Goal: Task Accomplishment & Management: Complete application form

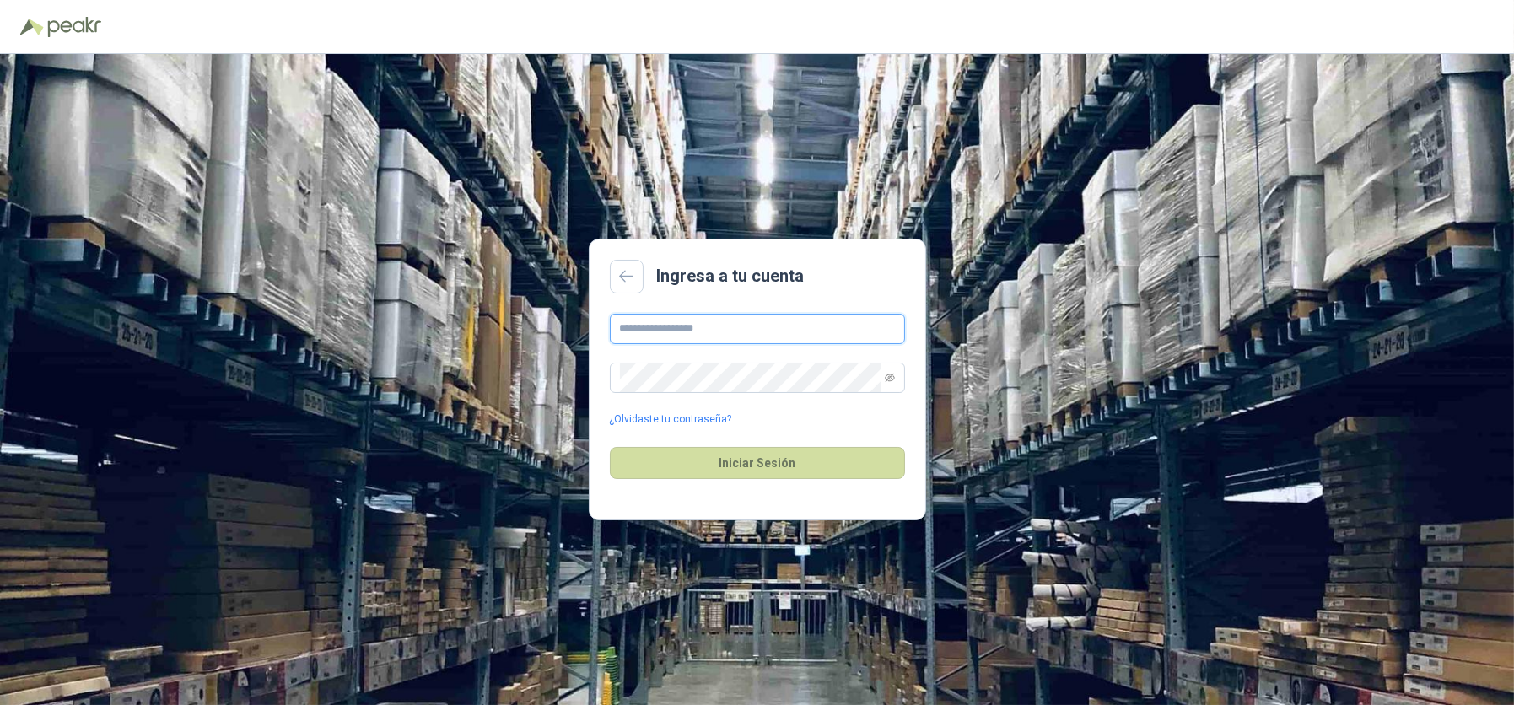
click at [724, 333] on input "text" at bounding box center [757, 329] width 295 height 30
type input "**********"
click at [840, 465] on button "Iniciar Sesión" at bounding box center [757, 463] width 295 height 32
click at [893, 375] on span at bounding box center [757, 378] width 295 height 30
drag, startPoint x: 899, startPoint y: 365, endPoint x: 882, endPoint y: 379, distance: 21.6
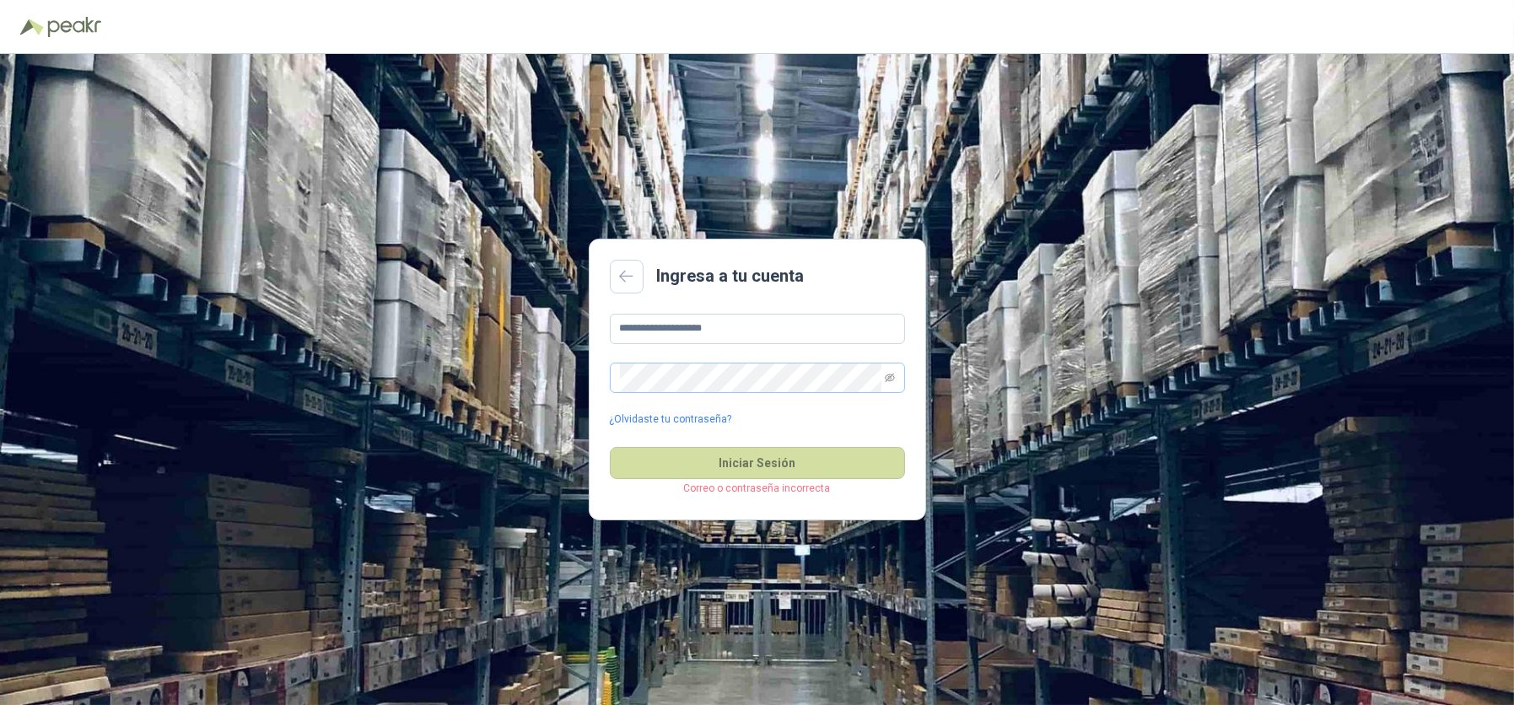
click at [899, 364] on span at bounding box center [757, 378] width 295 height 30
click at [882, 379] on span at bounding box center [757, 378] width 295 height 30
click at [882, 377] on span at bounding box center [757, 378] width 295 height 30
click at [886, 377] on icon "eye-invisible" at bounding box center [890, 378] width 10 height 10
click at [782, 455] on button "Iniciar Sesión" at bounding box center [757, 463] width 295 height 32
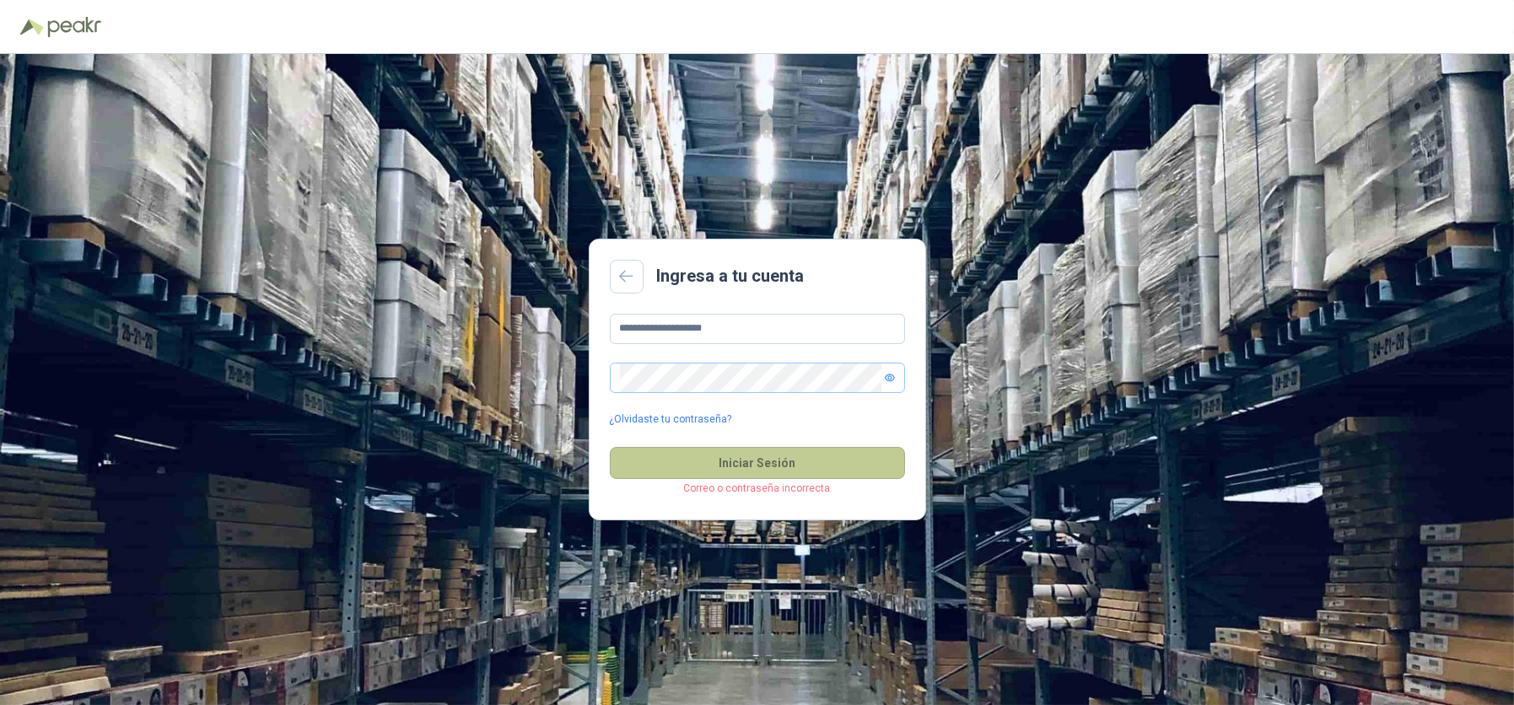
click at [740, 469] on button "Iniciar Sesión" at bounding box center [757, 463] width 295 height 32
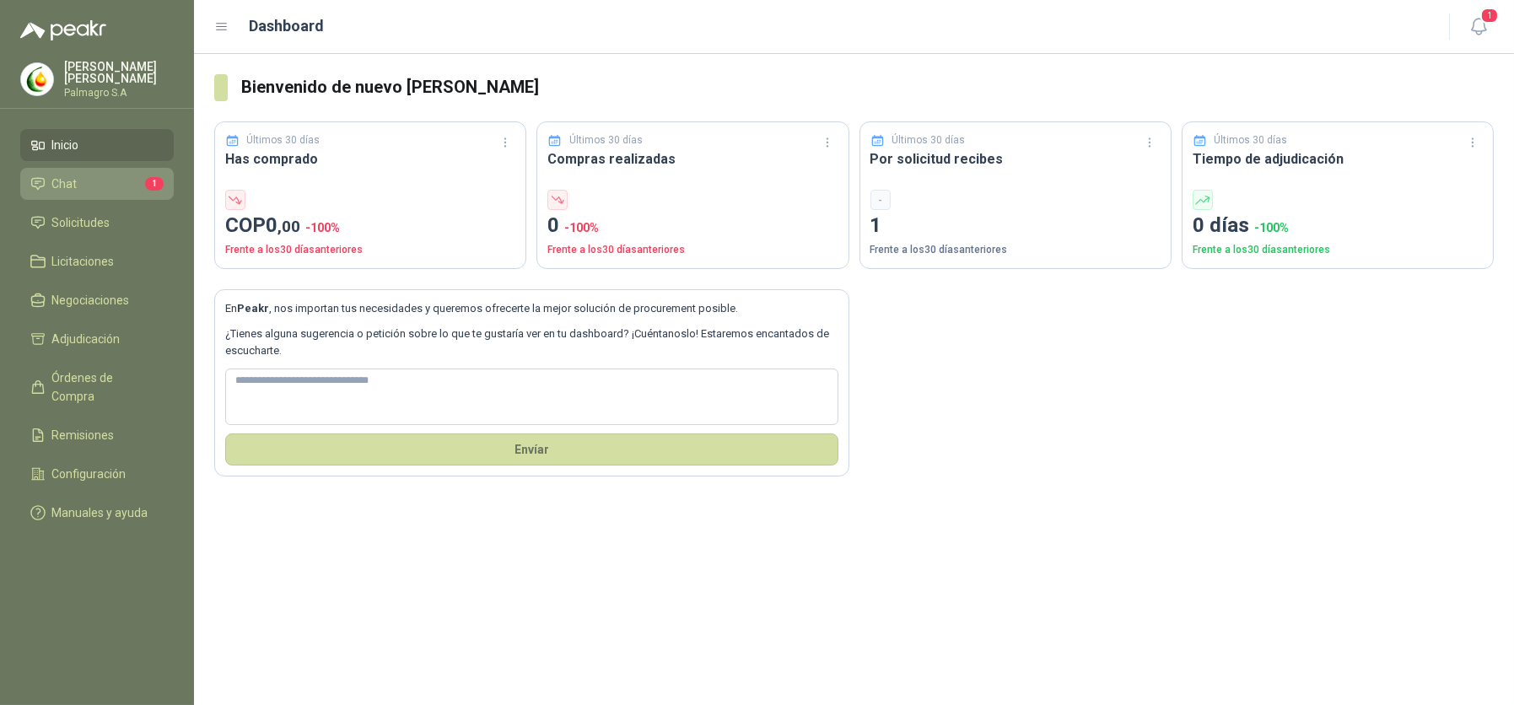
click at [101, 185] on li "Chat 1" at bounding box center [96, 184] width 133 height 19
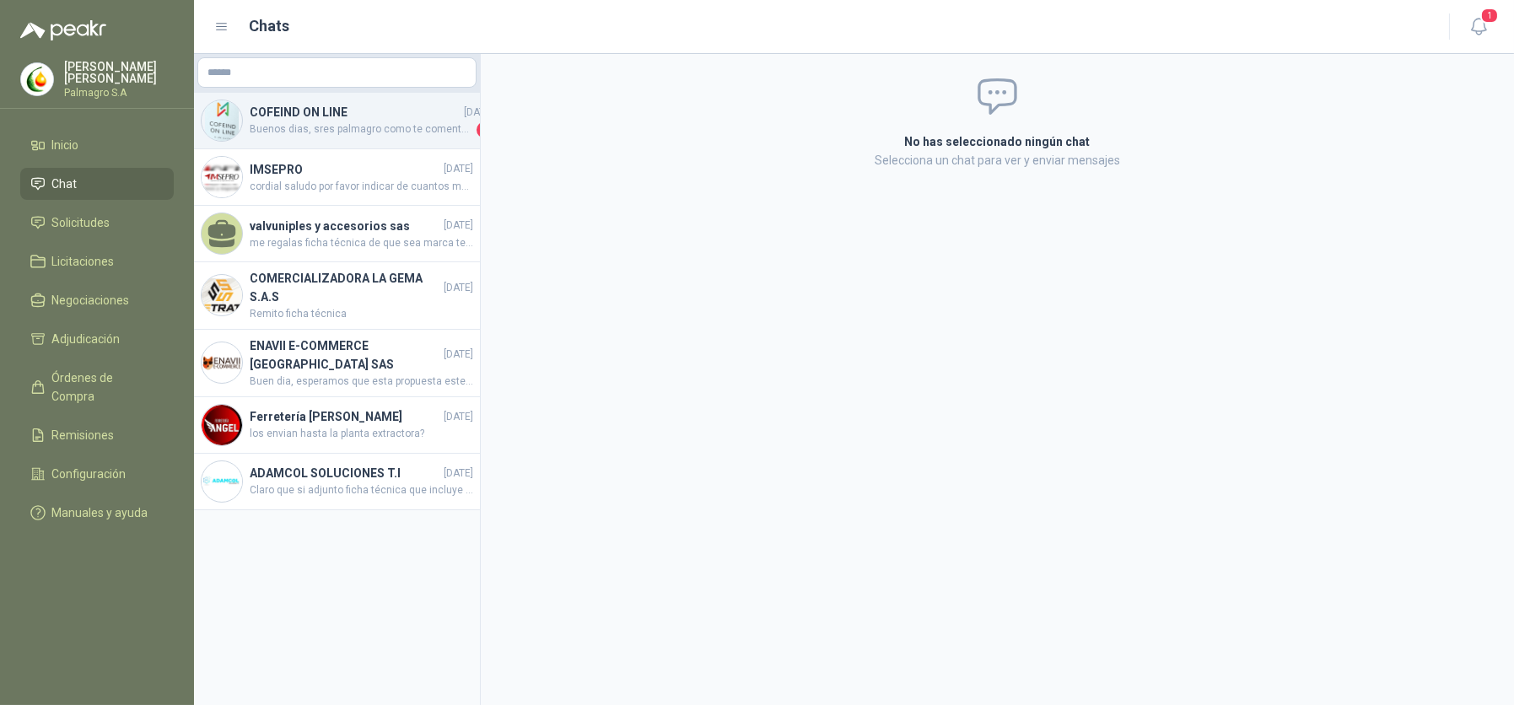
click at [342, 129] on span "Buenos dias, sres palmagro como te comente por el interno, favor despachar el e…" at bounding box center [361, 129] width 223 height 17
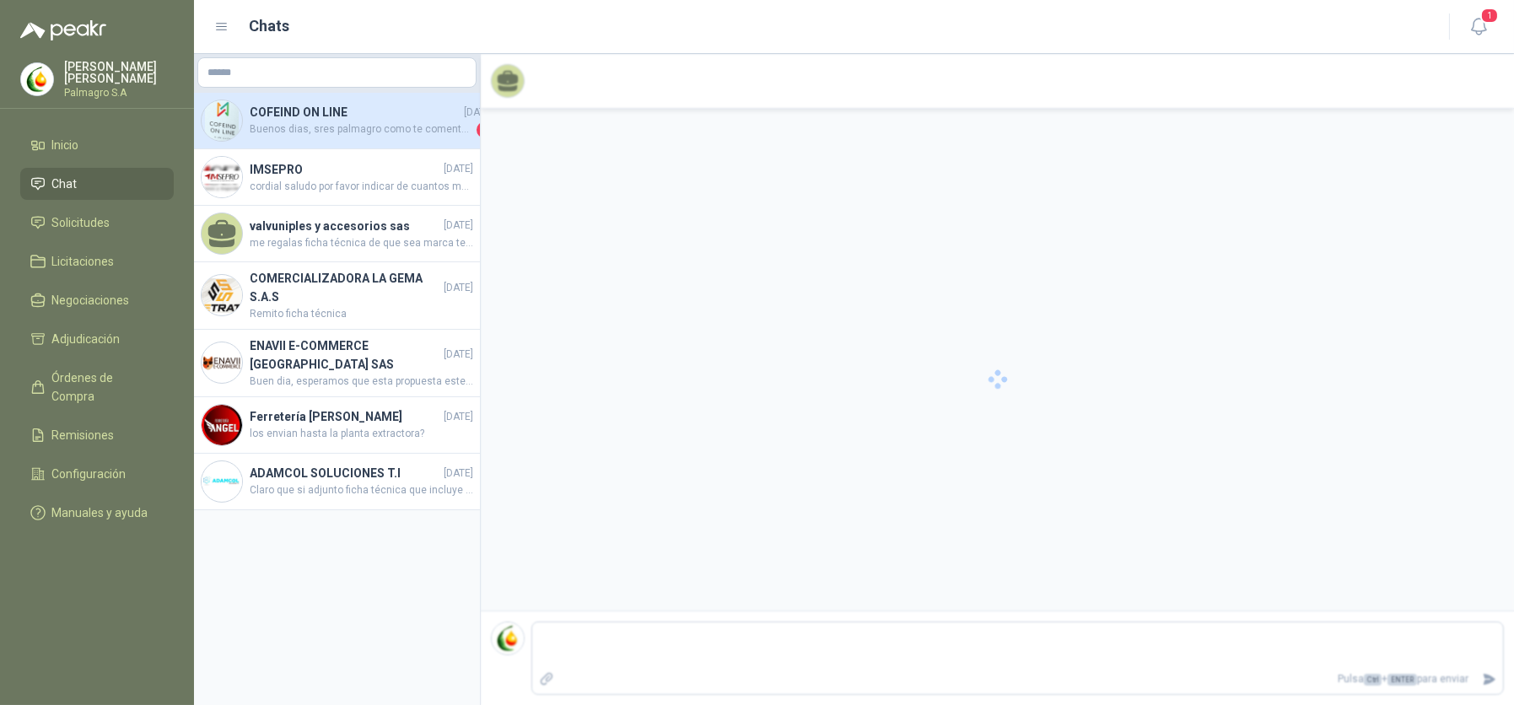
scroll to position [123, 0]
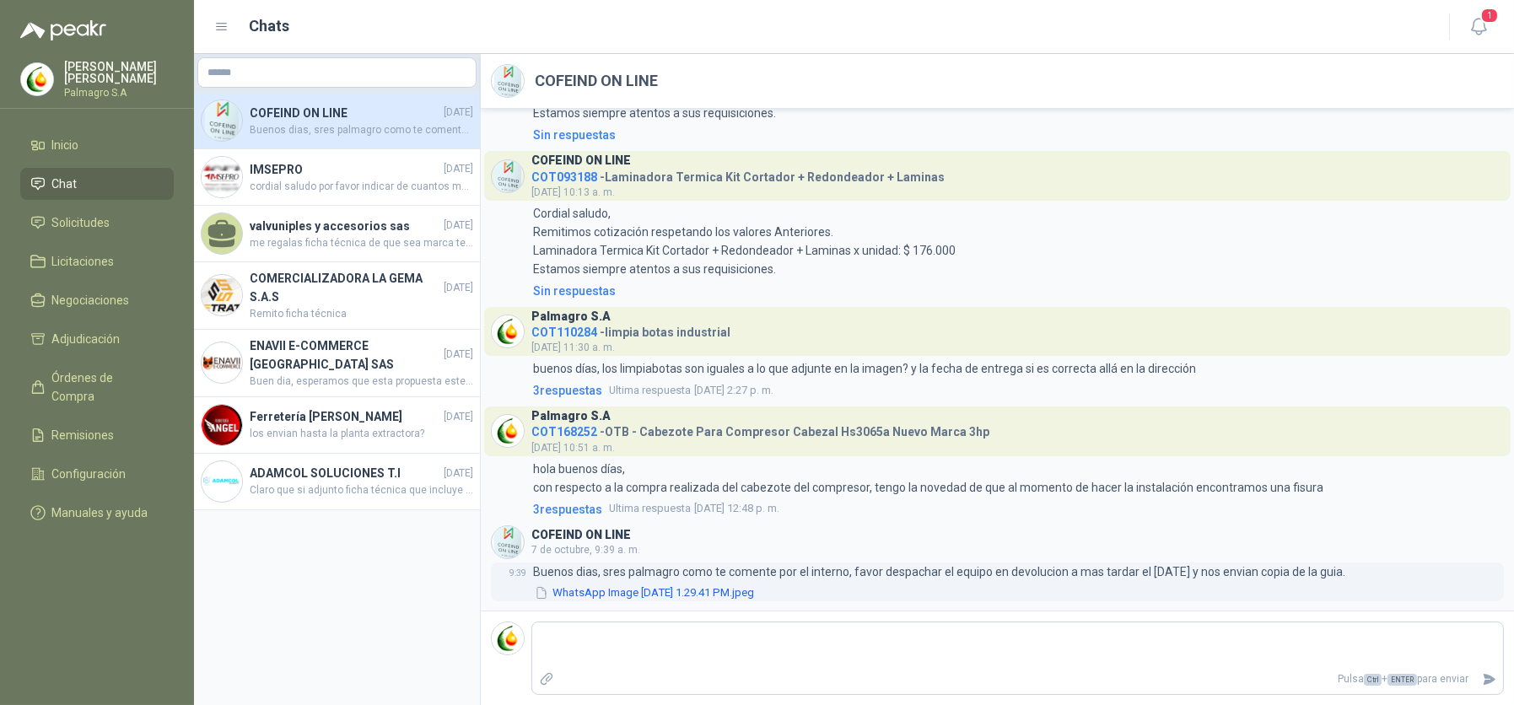
click at [649, 594] on button "WhatsApp Image [DATE] 1.29.41 PM.jpeg" at bounding box center [644, 593] width 223 height 18
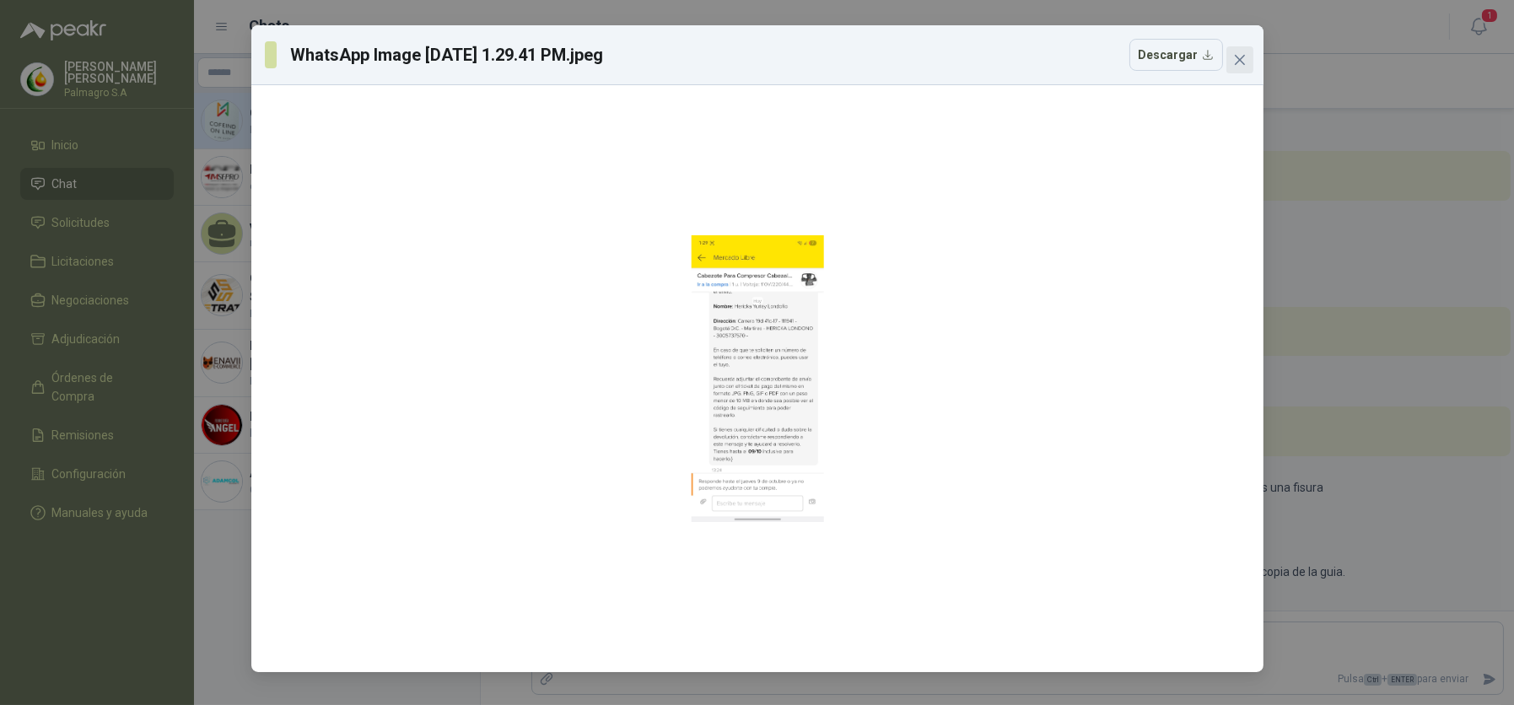
click at [1241, 72] on button "Close" at bounding box center [1239, 59] width 27 height 27
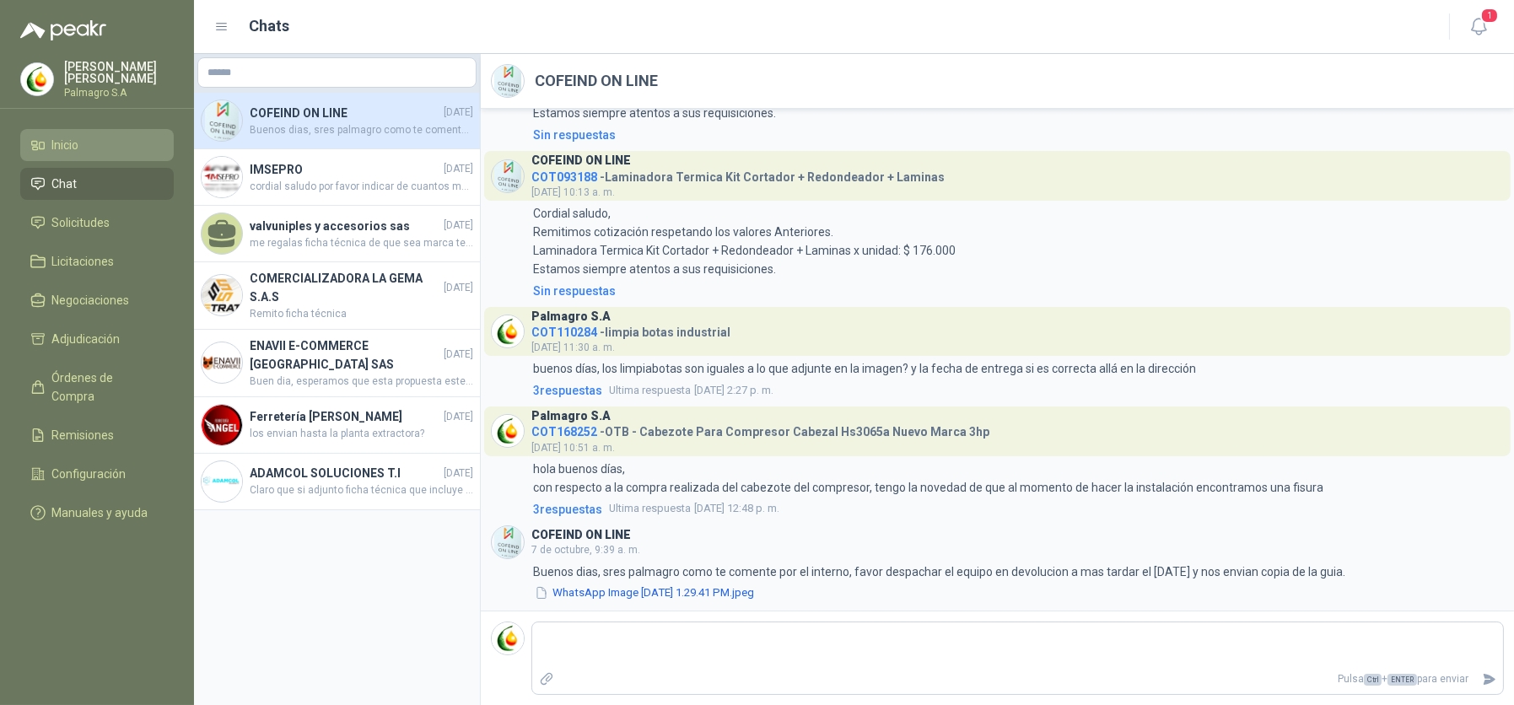
click at [102, 144] on li "Inicio" at bounding box center [96, 145] width 133 height 19
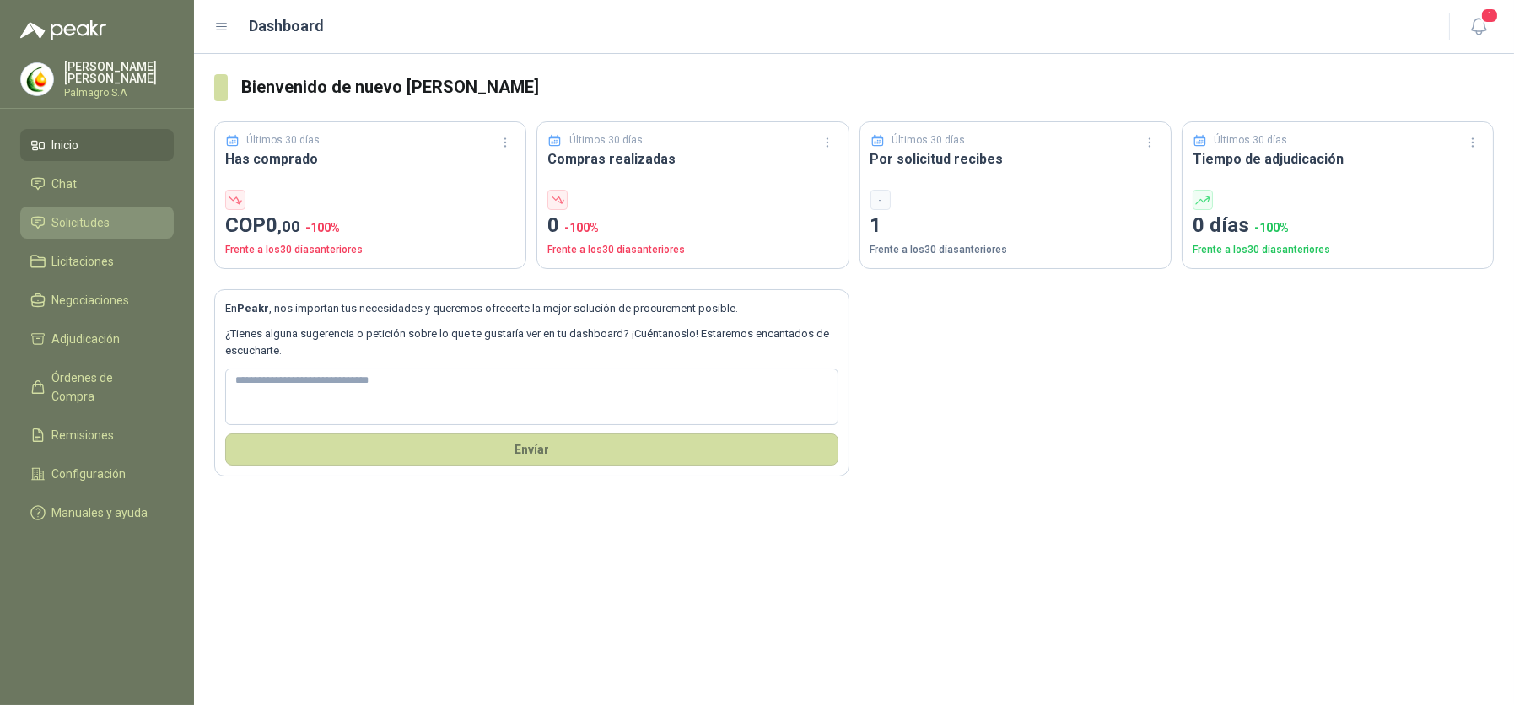
click at [65, 212] on link "Solicitudes" at bounding box center [96, 223] width 153 height 32
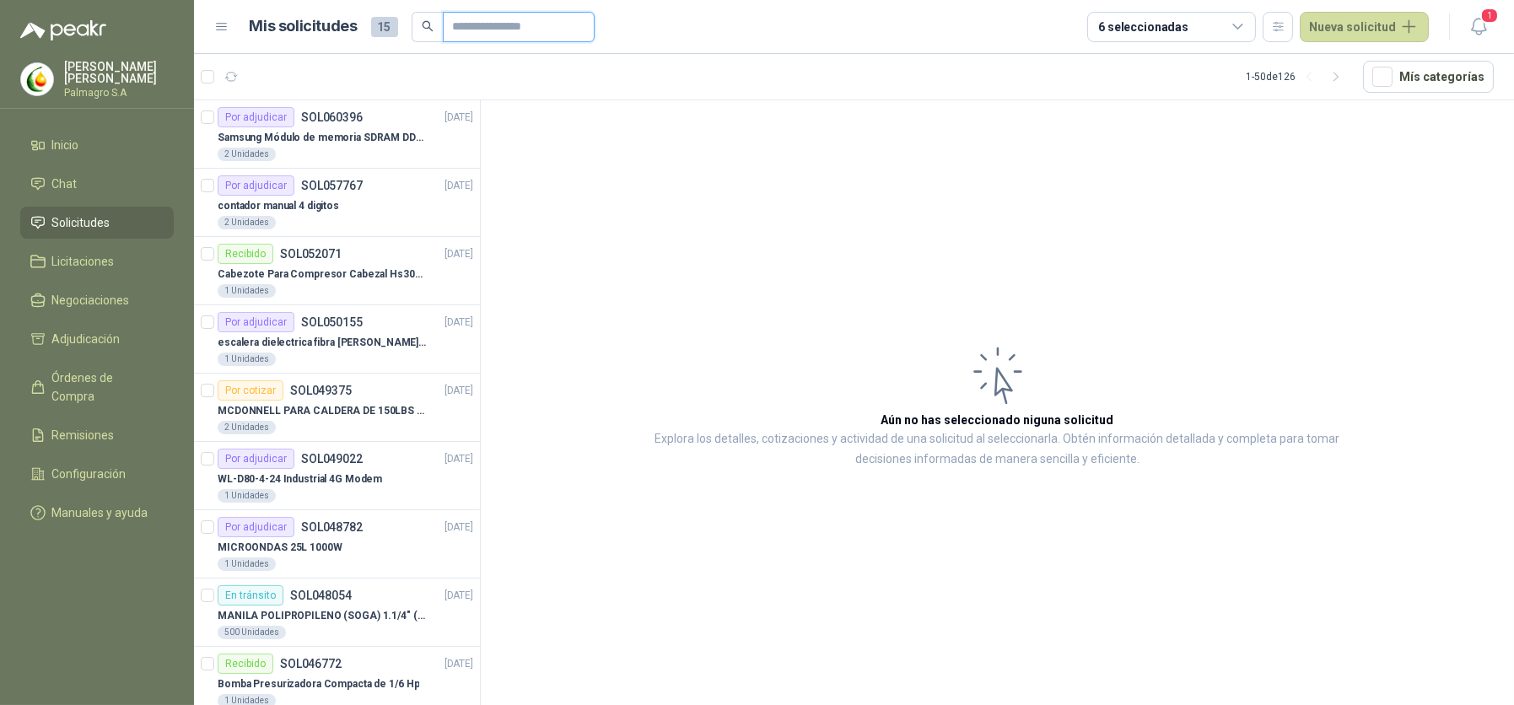
click at [478, 24] on input "text" at bounding box center [512, 27] width 118 height 29
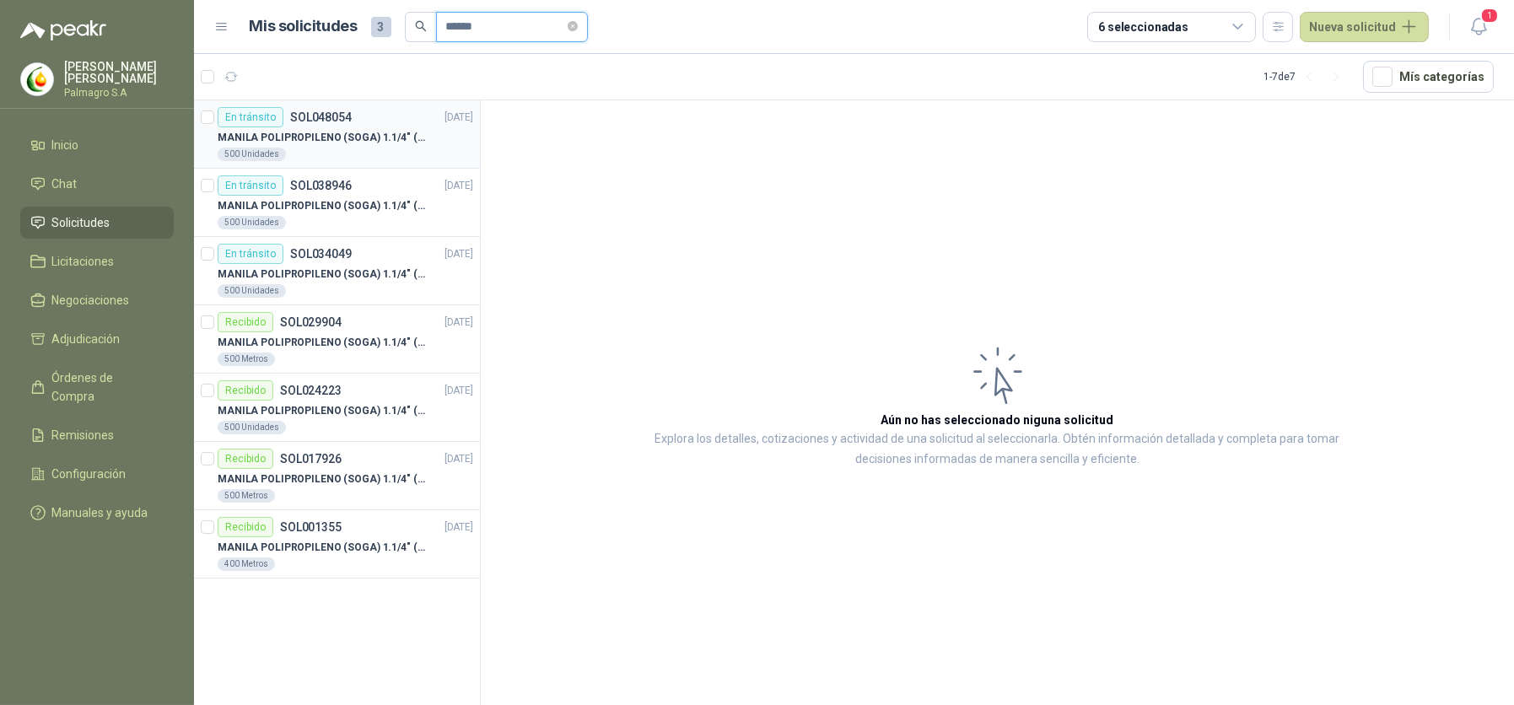
type input "******"
click at [383, 148] on div "500 Unidades" at bounding box center [346, 154] width 256 height 13
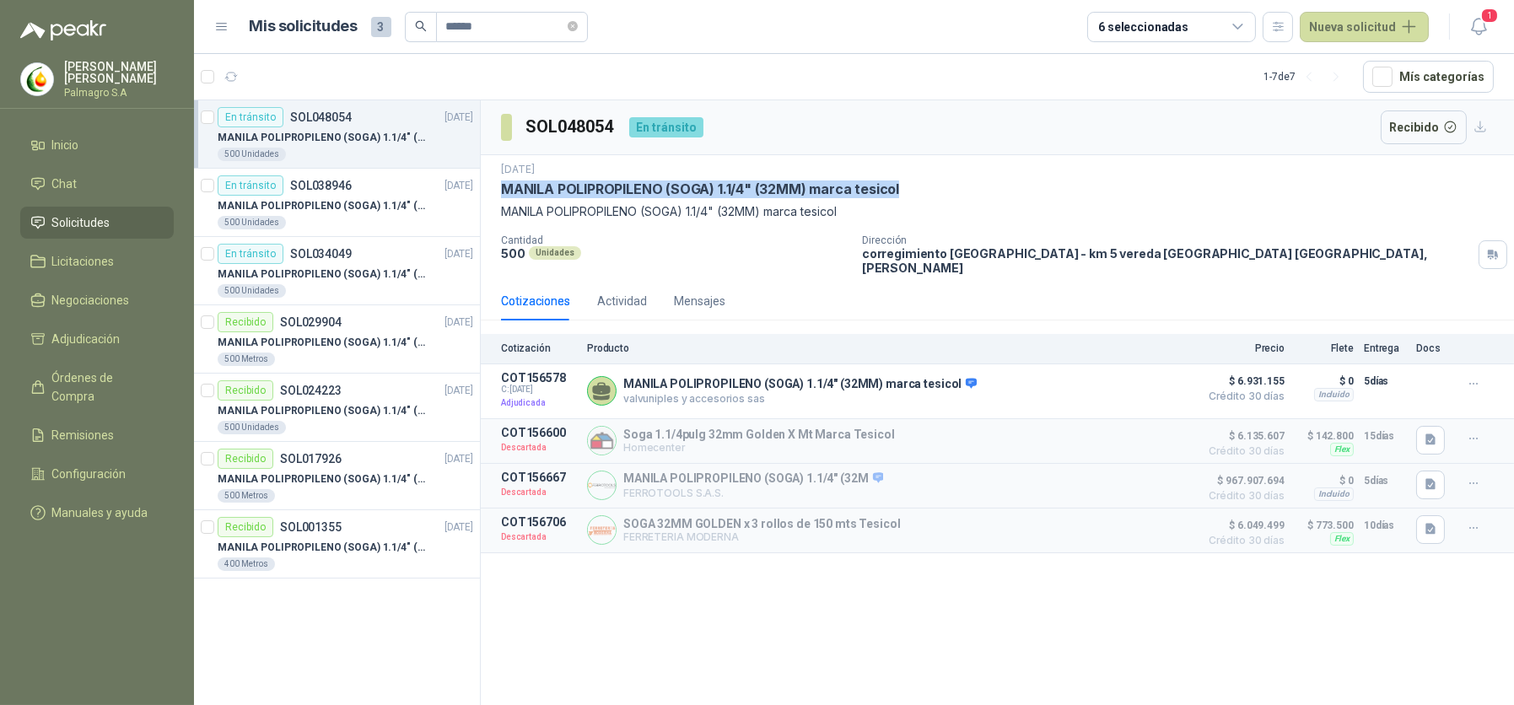
drag, startPoint x: 905, startPoint y: 187, endPoint x: 498, endPoint y: 190, distance: 407.4
click at [498, 190] on div "[DATE] MANILA POLIPROPILENO (SOGA) 1.1/4" (32MM) marca tesicol MANILA POLIPROPI…" at bounding box center [997, 218] width 1033 height 127
copy p "MANILA POLIPROPILENO (SOGA) 1.1/4" (32MM) marca tesicol"
click at [80, 148] on li "Inicio" at bounding box center [96, 145] width 133 height 19
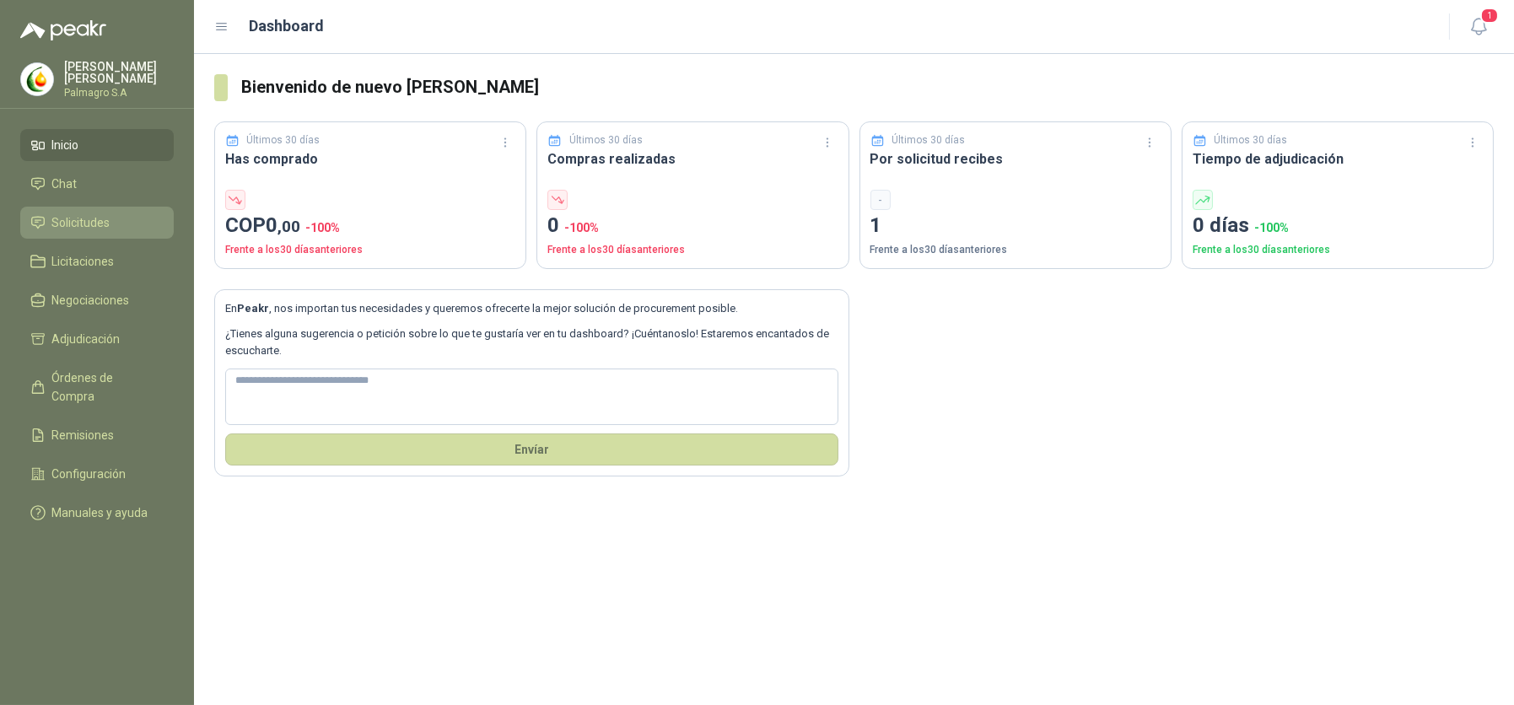
click at [59, 217] on span "Solicitudes" at bounding box center [81, 222] width 58 height 19
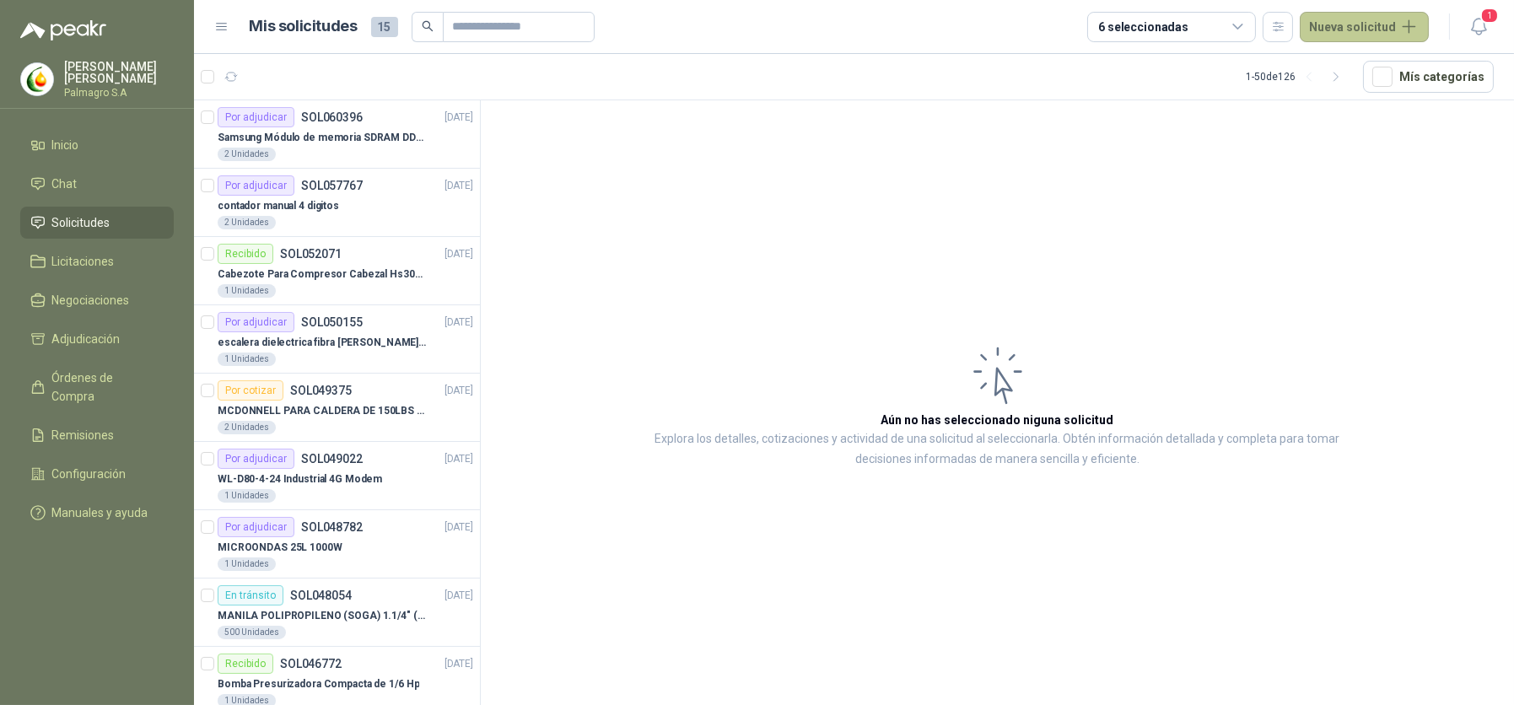
click at [1331, 19] on button "Nueva solicitud" at bounding box center [1364, 27] width 129 height 30
click at [1388, 63] on link "Solicitud" at bounding box center [1383, 68] width 143 height 30
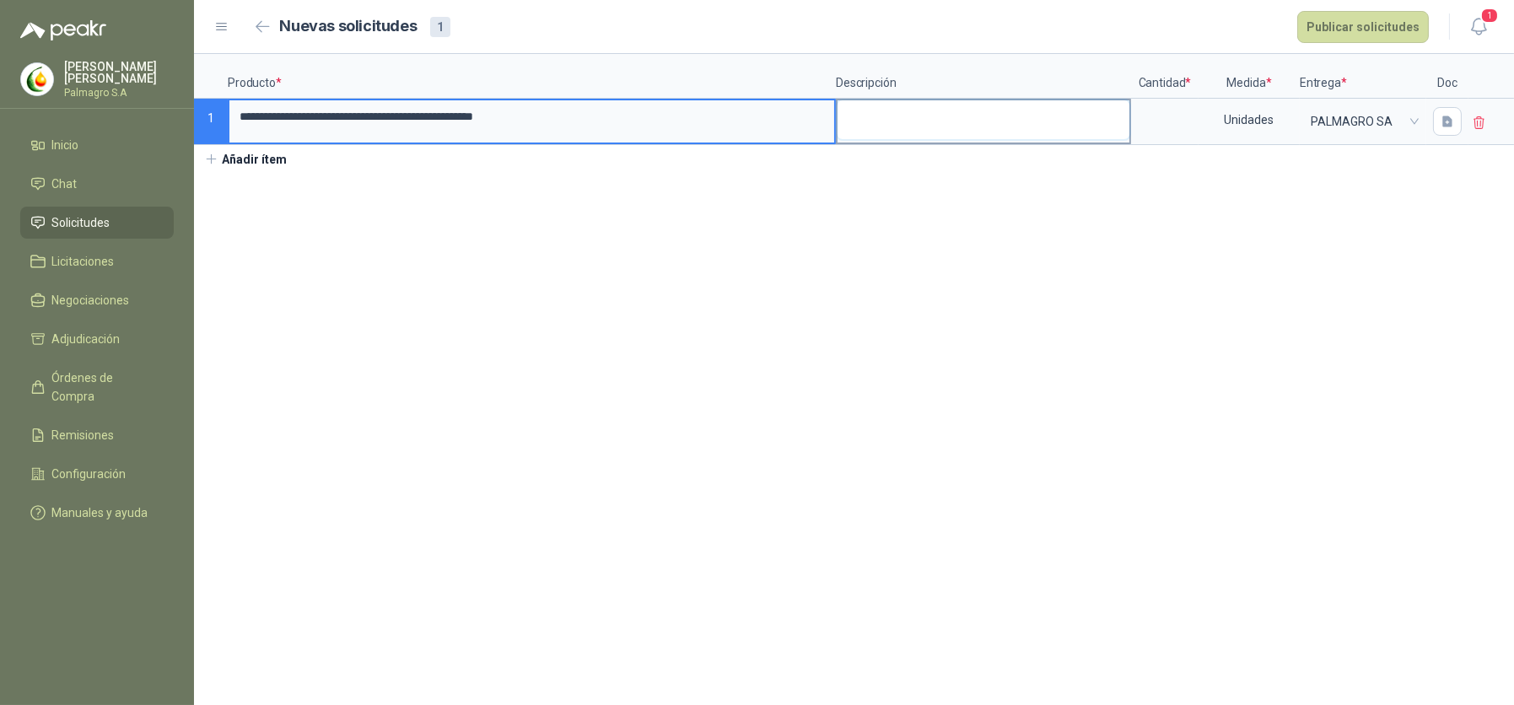
click at [939, 116] on textarea at bounding box center [983, 119] width 292 height 39
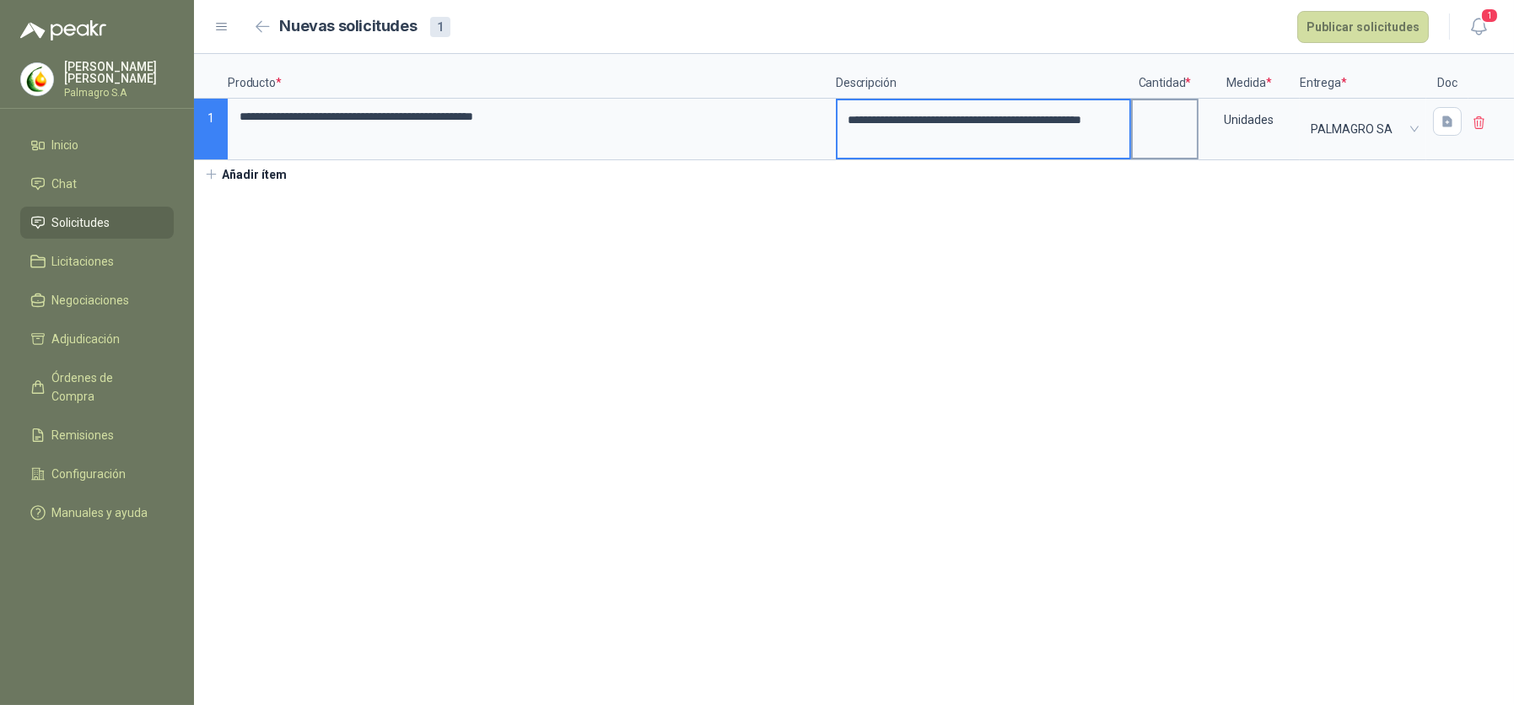
click at [1174, 121] on input at bounding box center [1165, 116] width 64 height 33
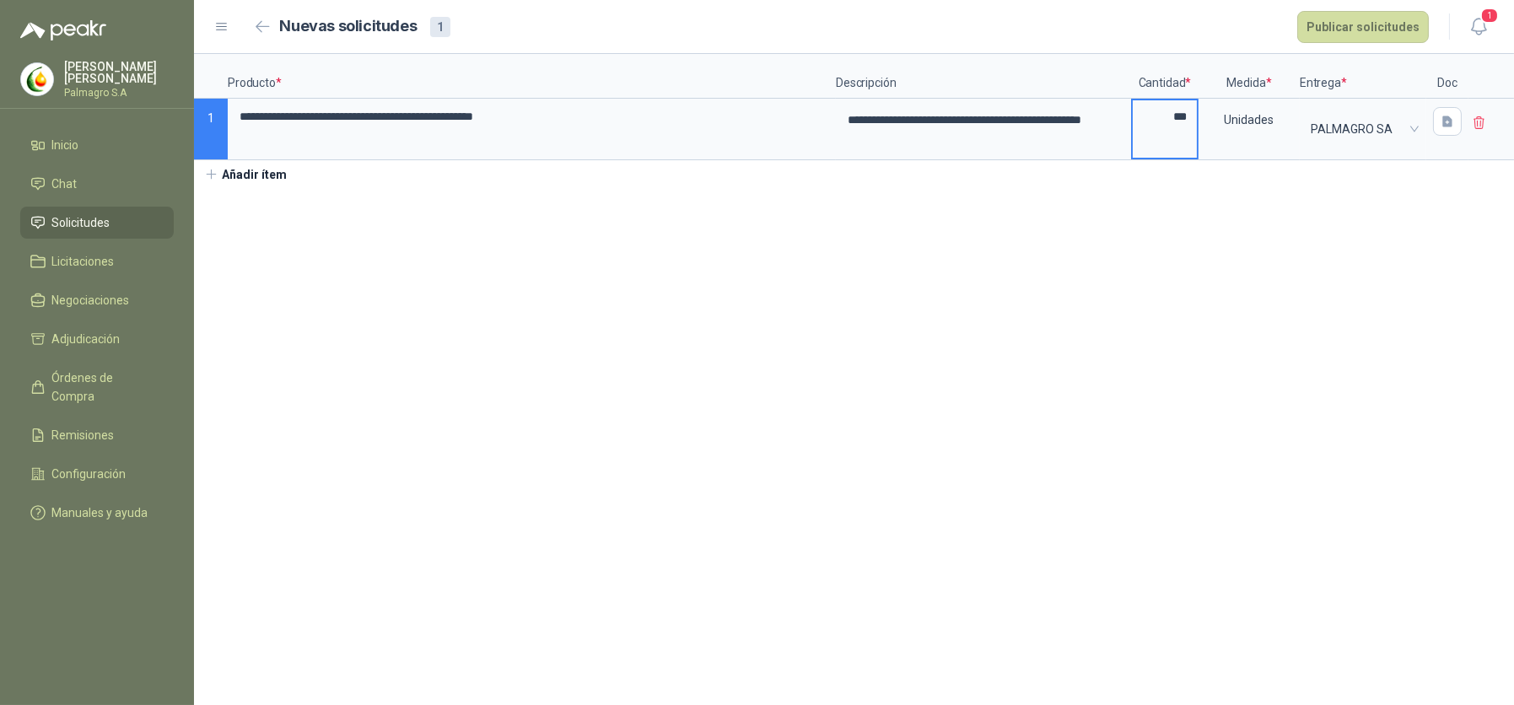
type input "***"
click at [1351, 140] on span "PALMAGRO SA" at bounding box center [1363, 128] width 105 height 25
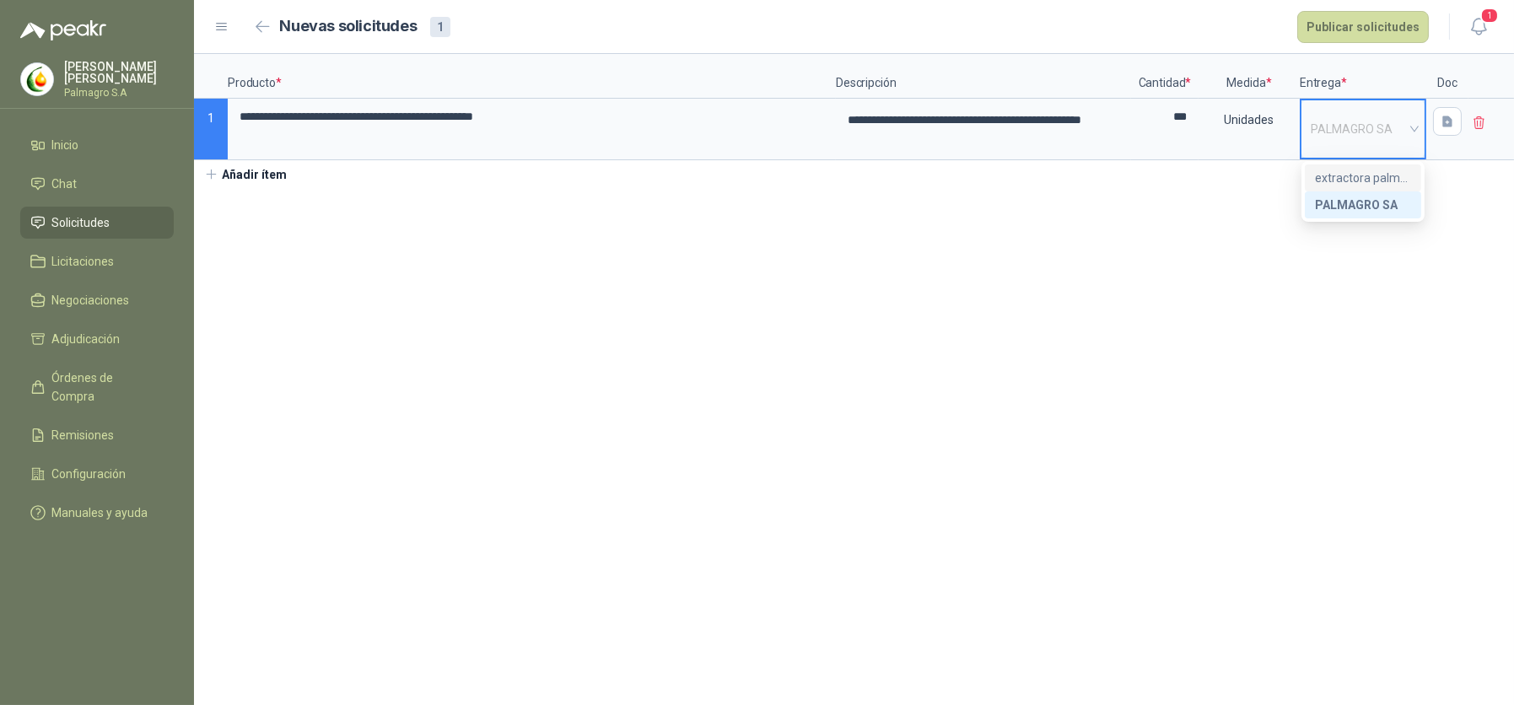
click at [1355, 176] on div "extractora palmagro sa" at bounding box center [1363, 178] width 96 height 19
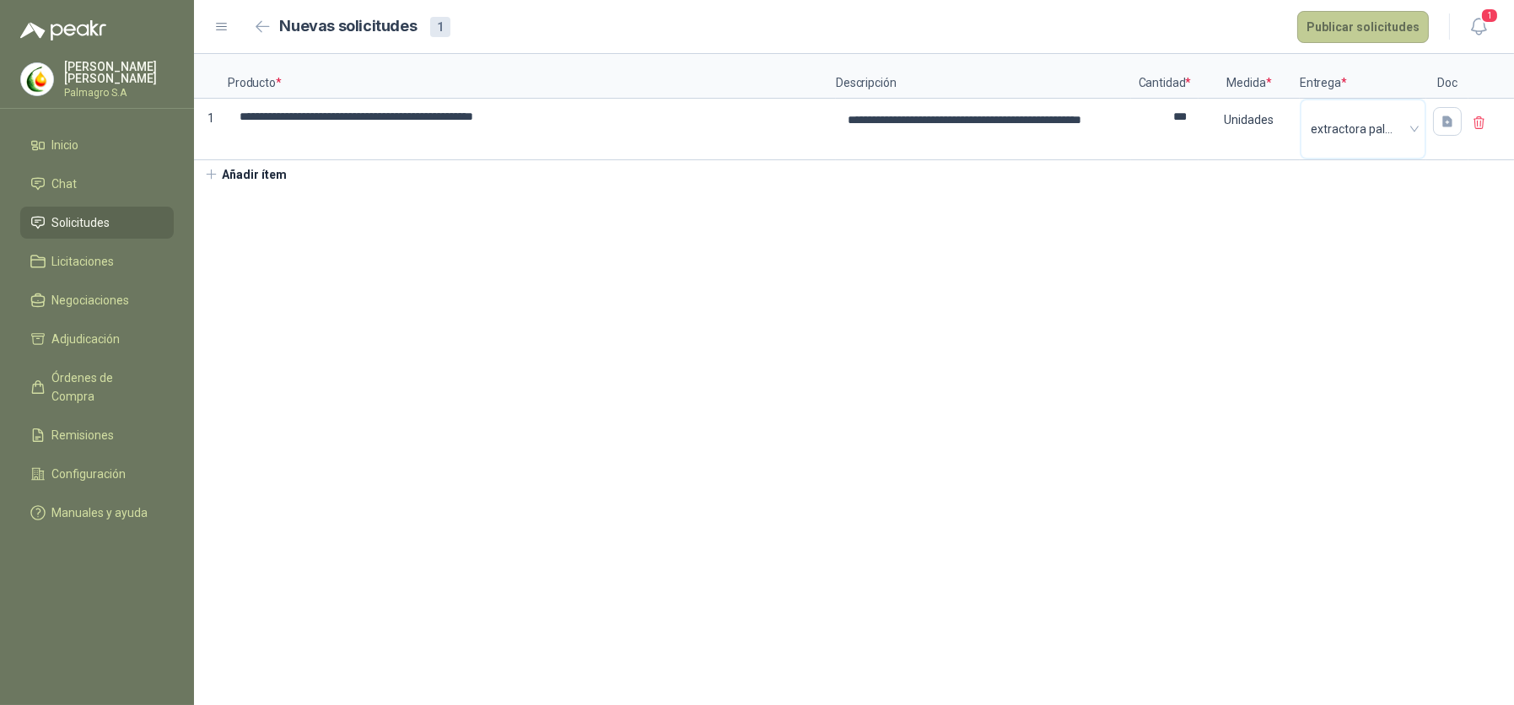
click at [1375, 18] on button "Publicar solicitudes" at bounding box center [1363, 27] width 132 height 32
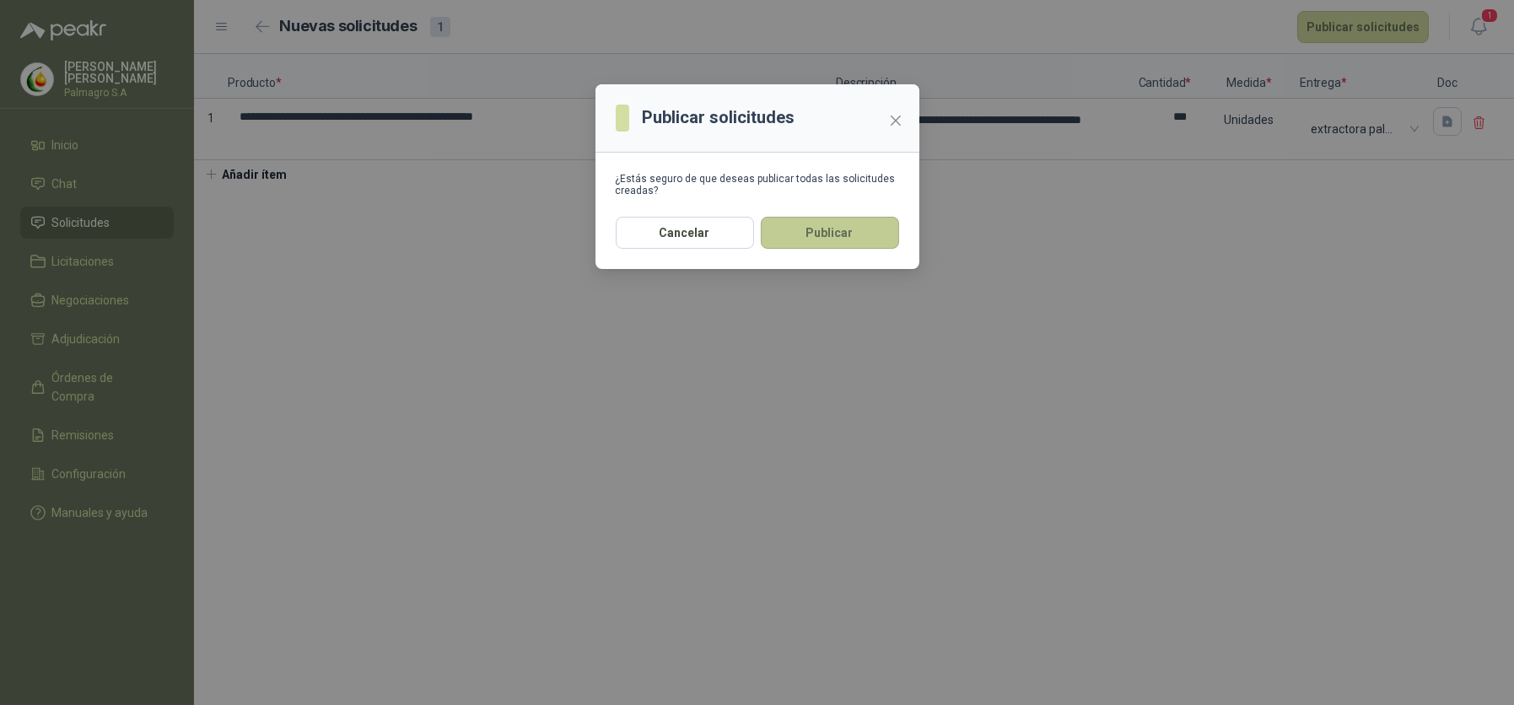
click at [793, 241] on button "Publicar" at bounding box center [830, 233] width 138 height 32
